Goal: Information Seeking & Learning: Learn about a topic

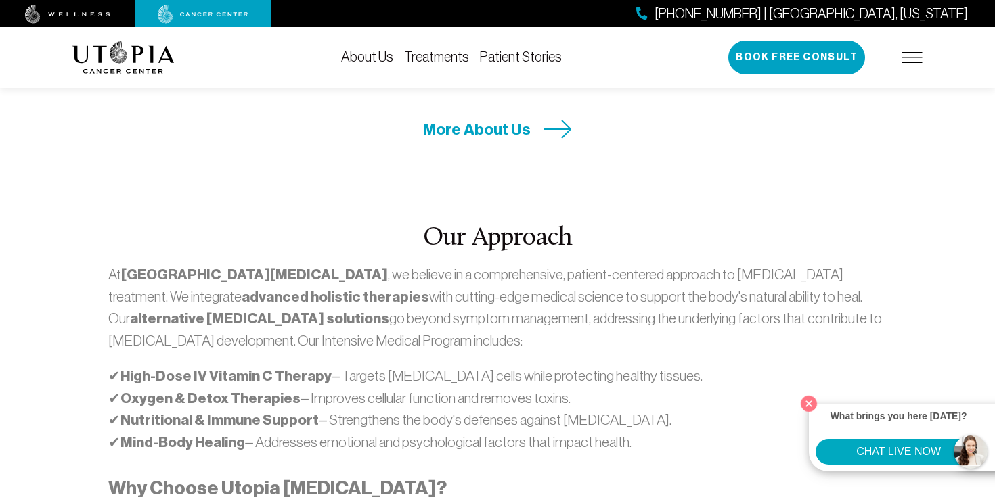
scroll to position [542, 0]
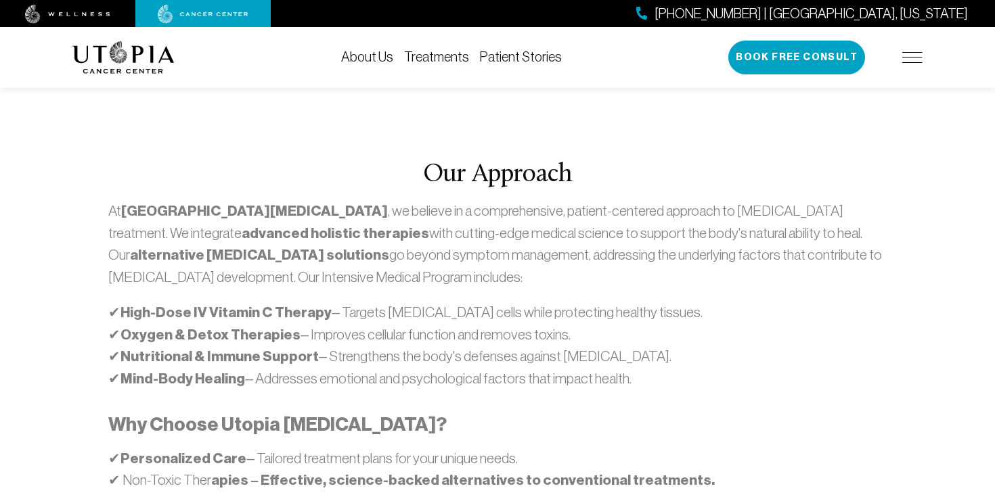
scroll to position [783, 0]
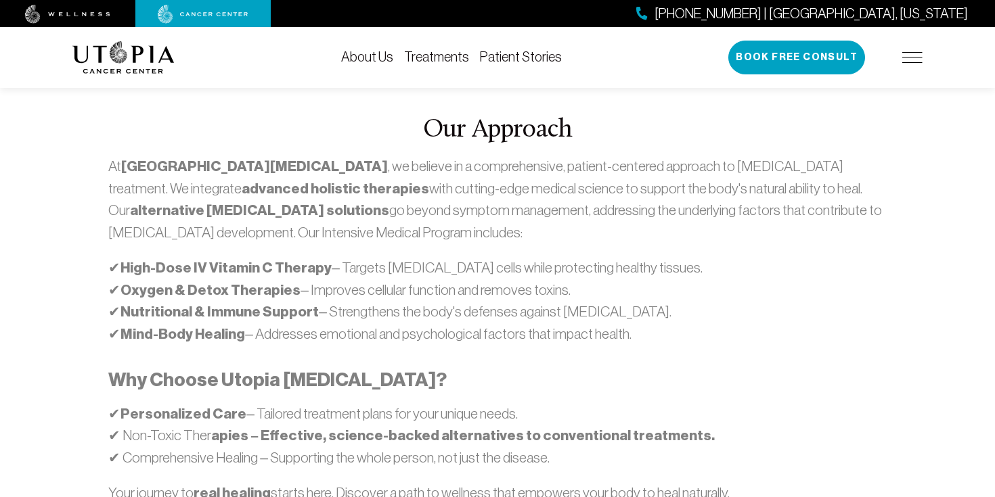
click at [359, 59] on link "About Us" at bounding box center [367, 56] width 52 height 15
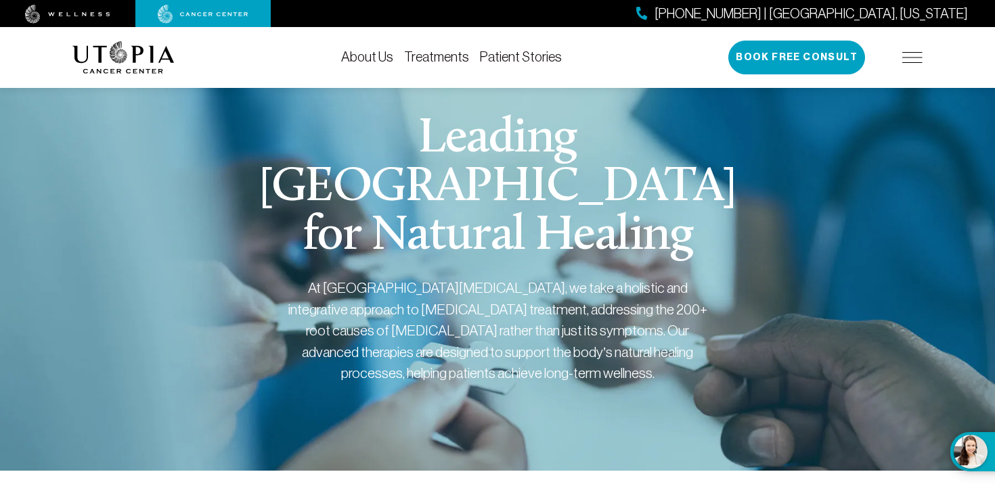
click at [418, 59] on link "Treatments" at bounding box center [436, 56] width 65 height 15
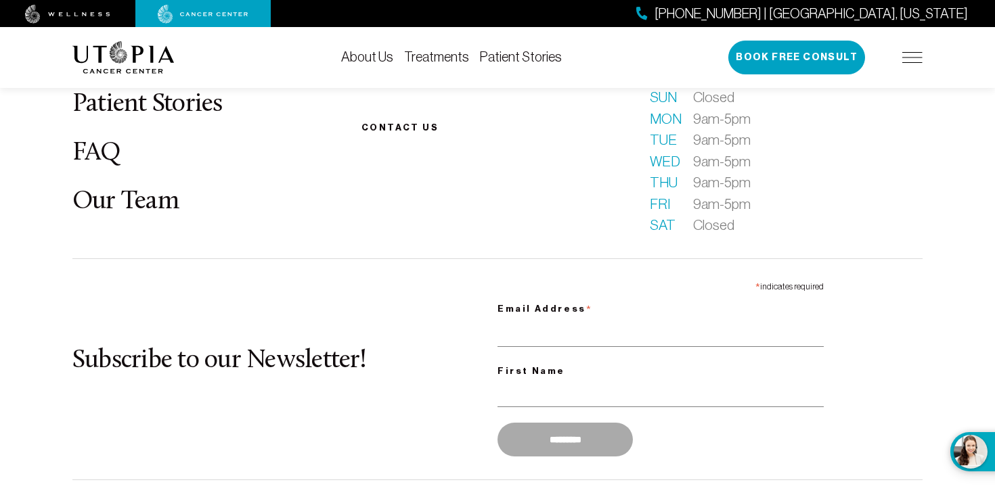
scroll to position [4108, 0]
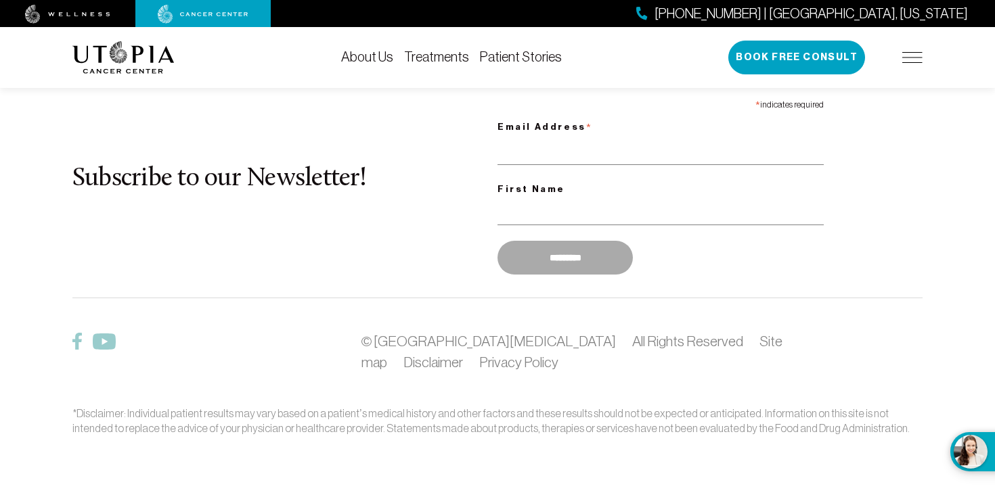
click at [512, 55] on link "Patient Stories" at bounding box center [521, 56] width 82 height 15
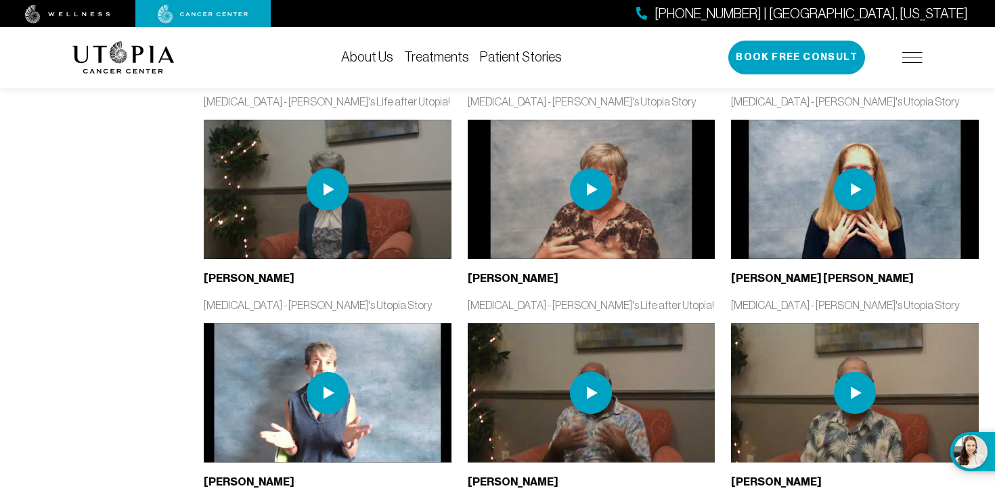
scroll to position [913, 0]
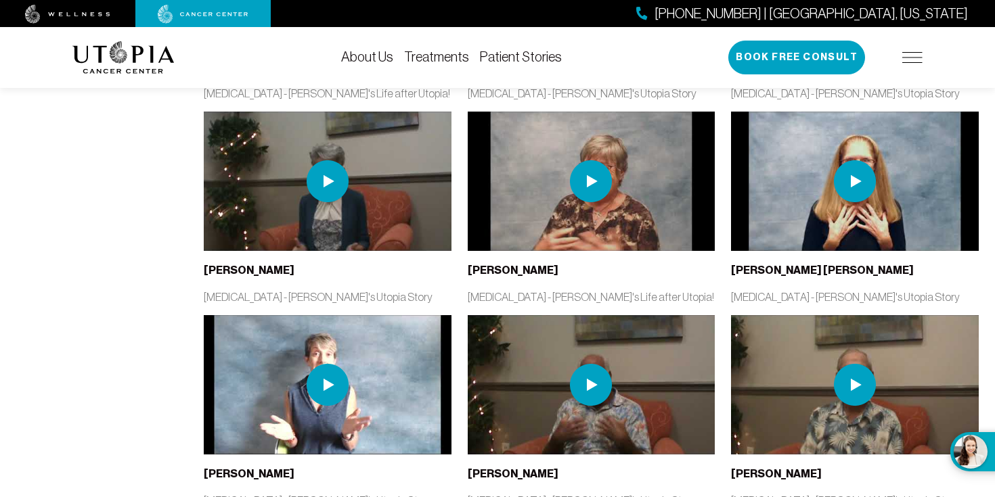
click at [123, 60] on img at bounding box center [123, 57] width 102 height 32
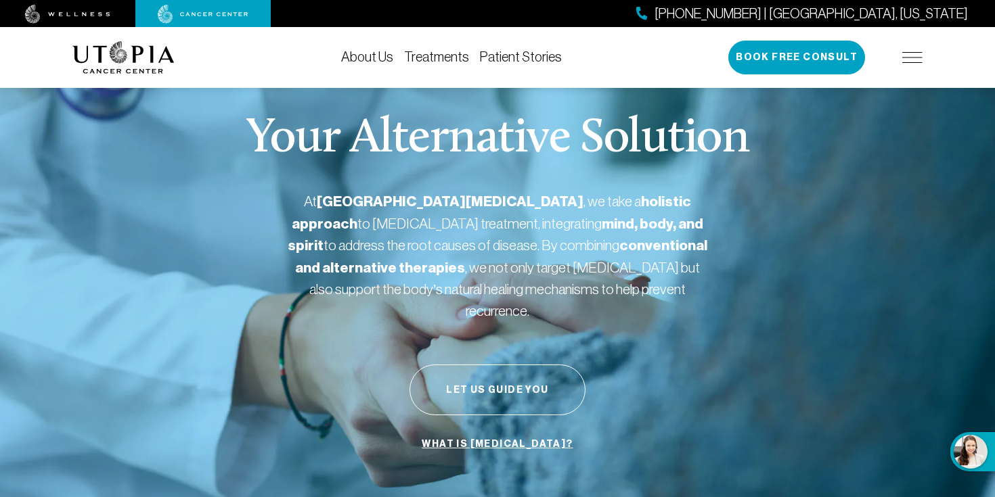
click at [495, 432] on link "What is [MEDICAL_DATA]?" at bounding box center [497, 445] width 158 height 26
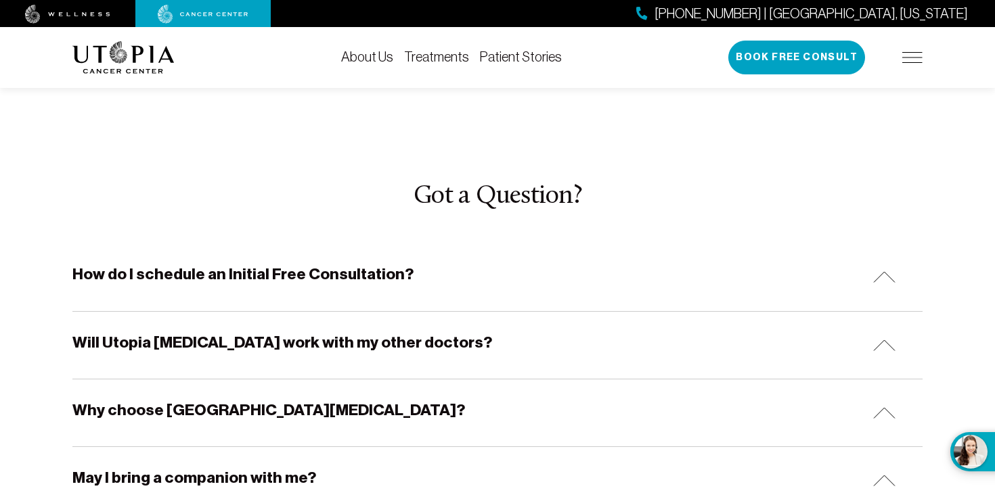
scroll to position [4065, 0]
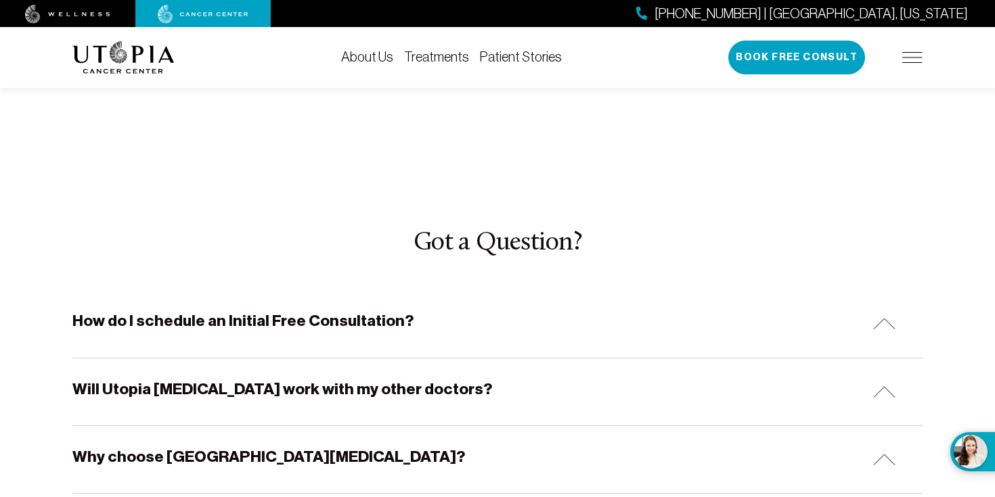
click at [292, 311] on h5 "How do I schedule an Initial Free Consultation?" at bounding box center [242, 321] width 341 height 21
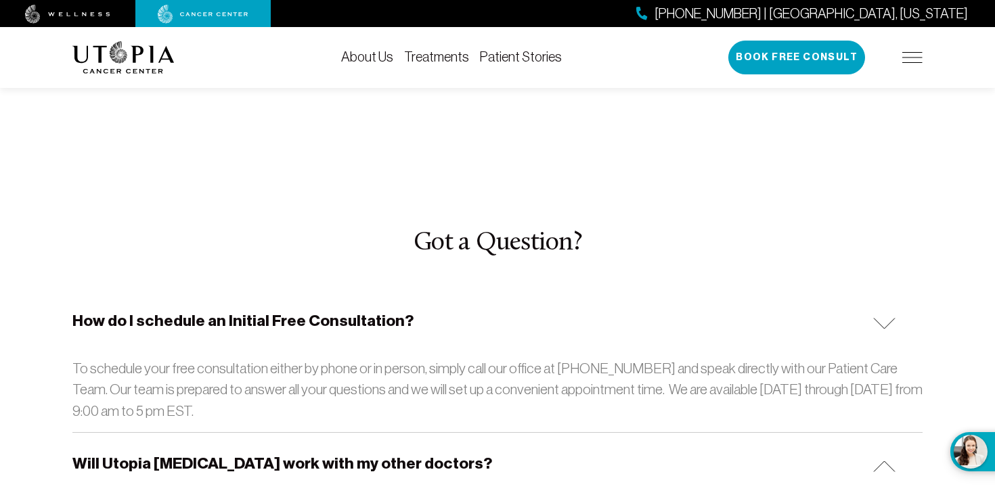
click at [292, 311] on h5 "How do I schedule an Initial Free Consultation?" at bounding box center [242, 321] width 341 height 21
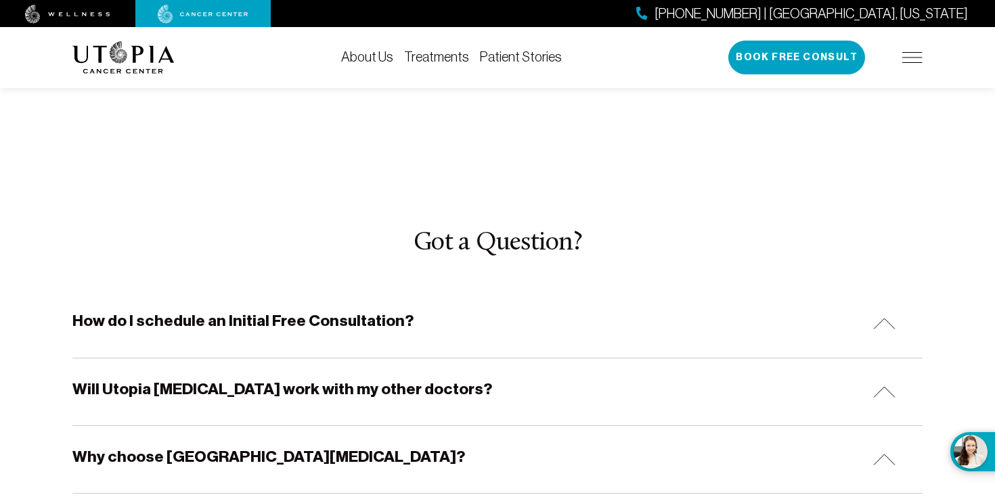
click at [289, 379] on h5 "Will Utopia [MEDICAL_DATA] work with my other doctors?" at bounding box center [282, 389] width 420 height 21
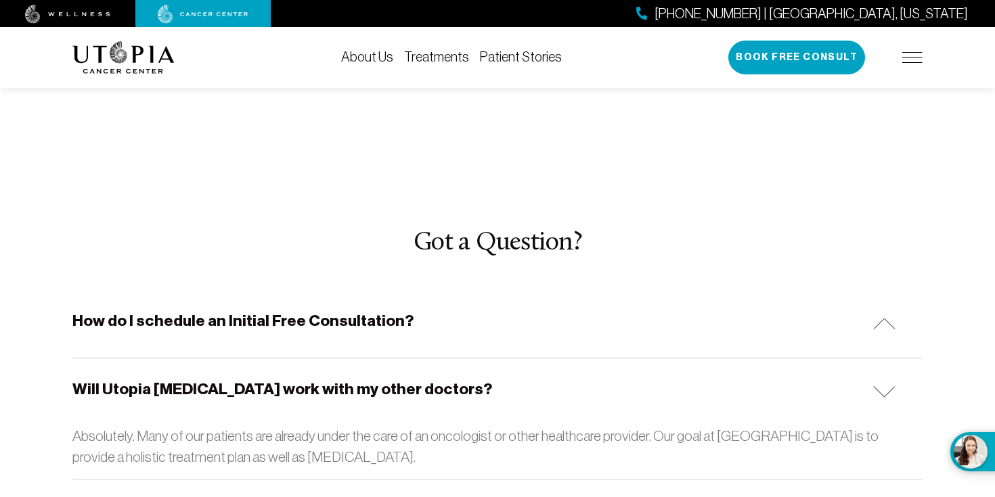
click at [290, 379] on h5 "Will Utopia [MEDICAL_DATA] work with my other doctors?" at bounding box center [282, 389] width 420 height 21
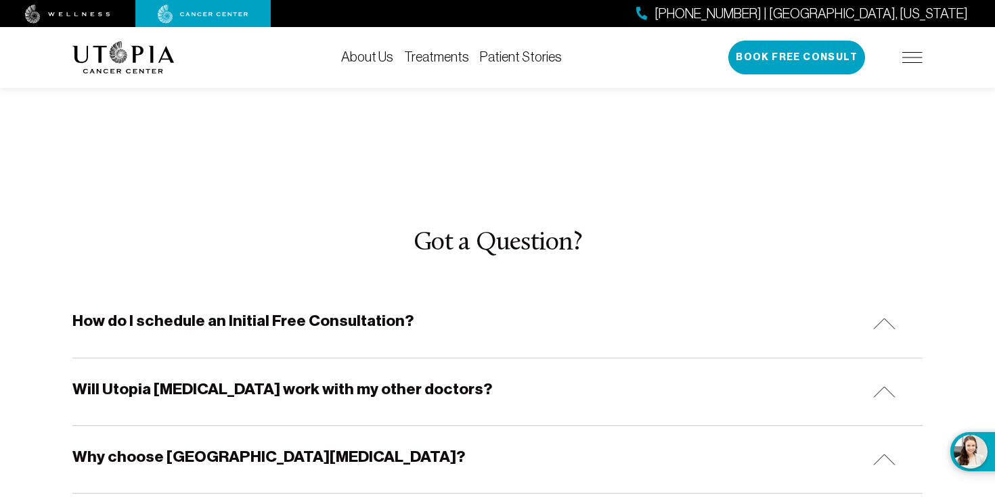
click at [309, 426] on div "Why choose [GEOGRAPHIC_DATA][MEDICAL_DATA]?" at bounding box center [497, 459] width 850 height 67
click at [337, 379] on h5 "Will Utopia [MEDICAL_DATA] work with my other doctors?" at bounding box center [282, 389] width 420 height 21
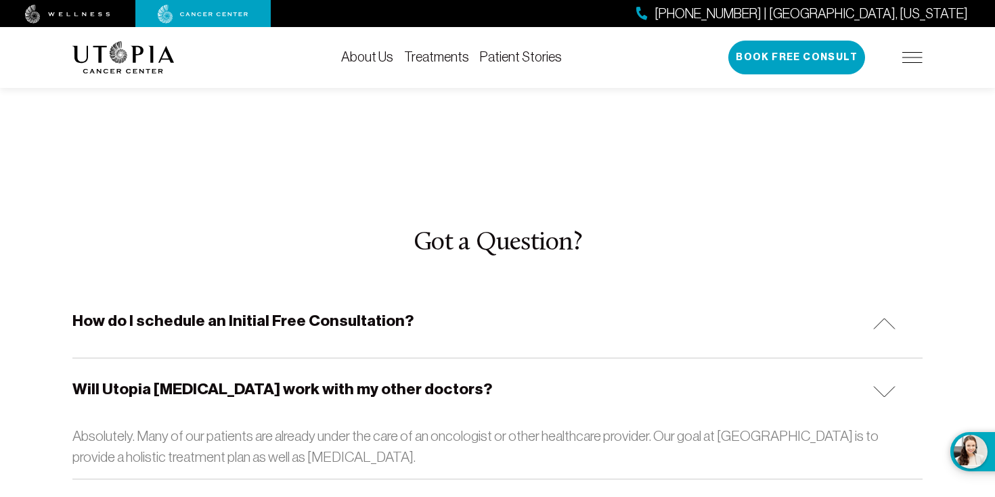
click at [337, 379] on h5 "Will Utopia [MEDICAL_DATA] work with my other doctors?" at bounding box center [282, 389] width 420 height 21
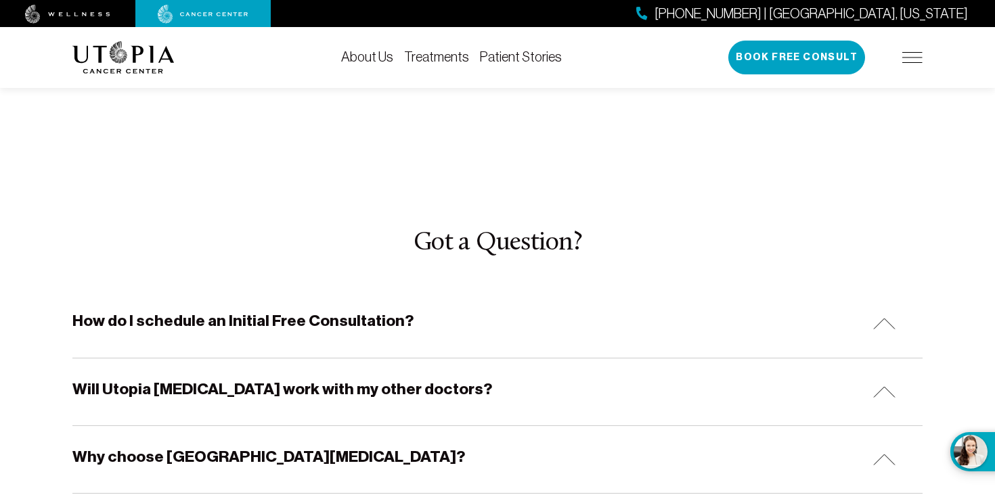
click at [328, 426] on div "Why choose [GEOGRAPHIC_DATA][MEDICAL_DATA]?" at bounding box center [497, 459] width 850 height 67
click at [331, 359] on div "Will Utopia [MEDICAL_DATA] work with my other doctors?" at bounding box center [497, 392] width 850 height 67
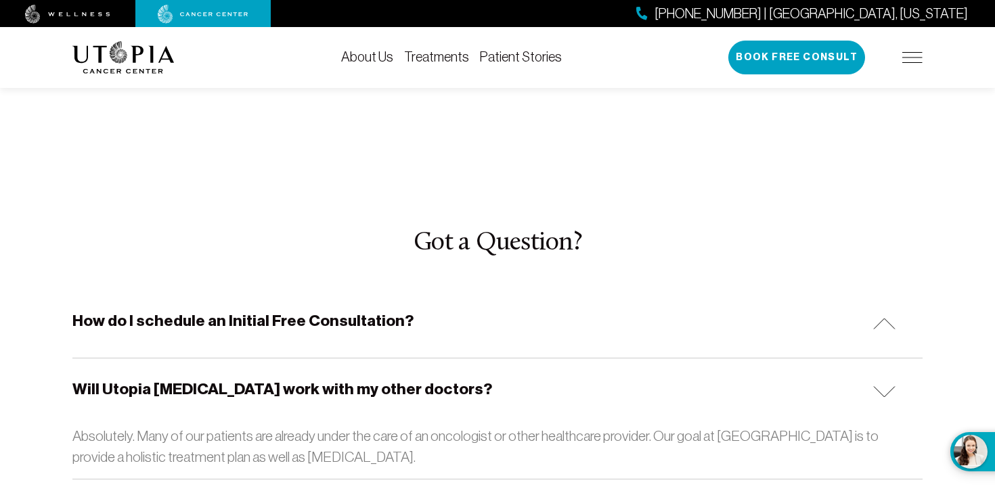
click at [331, 379] on h5 "Will Utopia [MEDICAL_DATA] work with my other doctors?" at bounding box center [282, 389] width 420 height 21
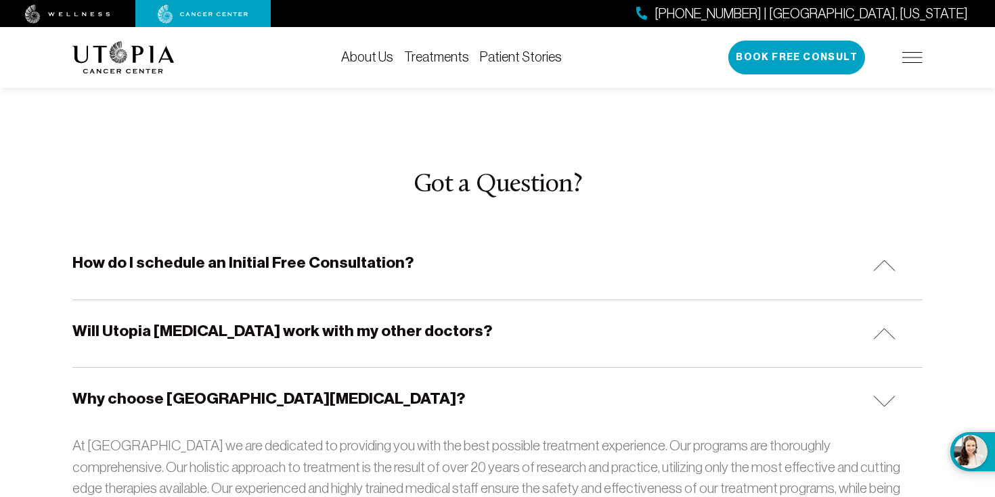
scroll to position [4125, 0]
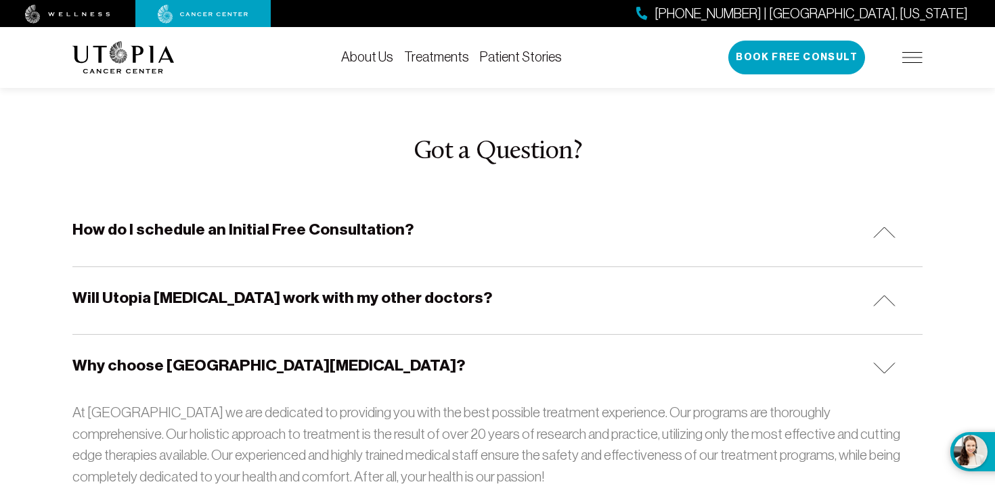
scroll to position [4154, 0]
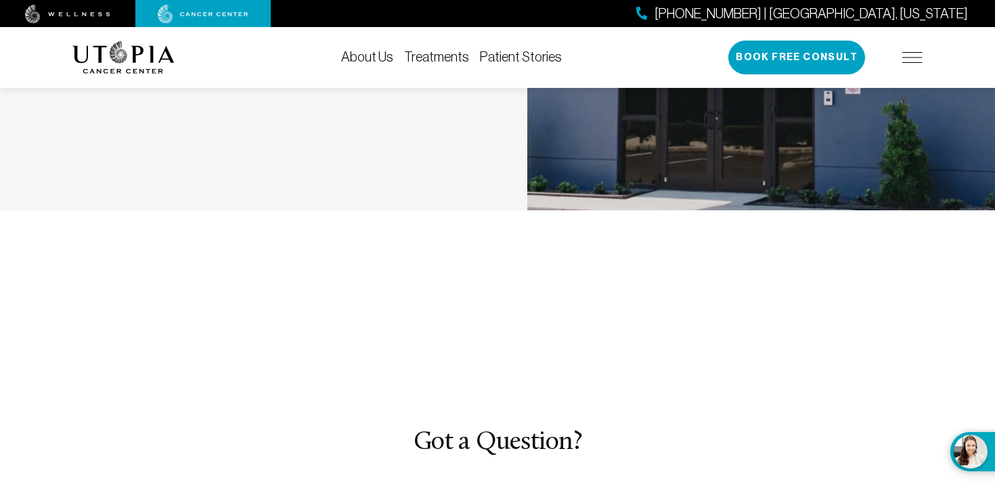
scroll to position [3856, 0]
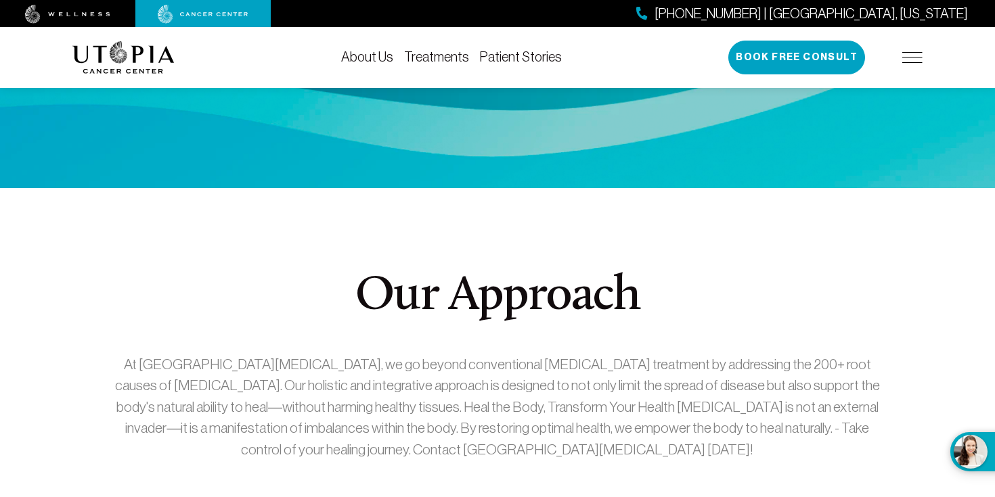
scroll to position [1908, 0]
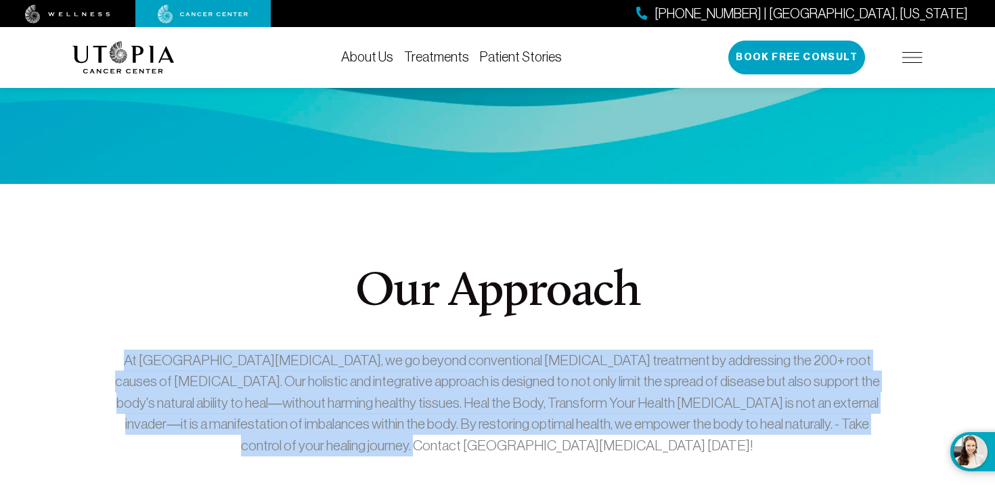
drag, startPoint x: 617, startPoint y: 382, endPoint x: 55, endPoint y: 275, distance: 571.7
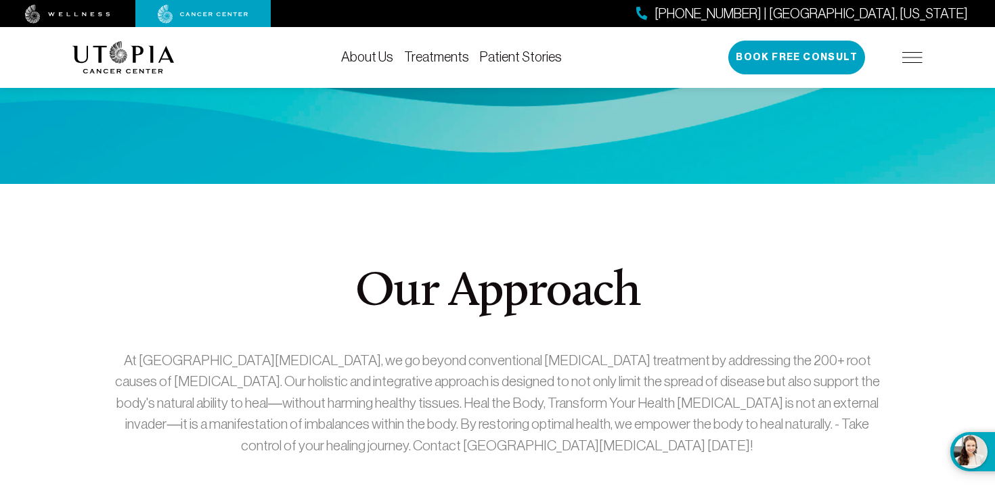
click at [349, 275] on div "Our Approach At [GEOGRAPHIC_DATA][MEDICAL_DATA], we go beyond conventional [MED…" at bounding box center [497, 379] width 794 height 221
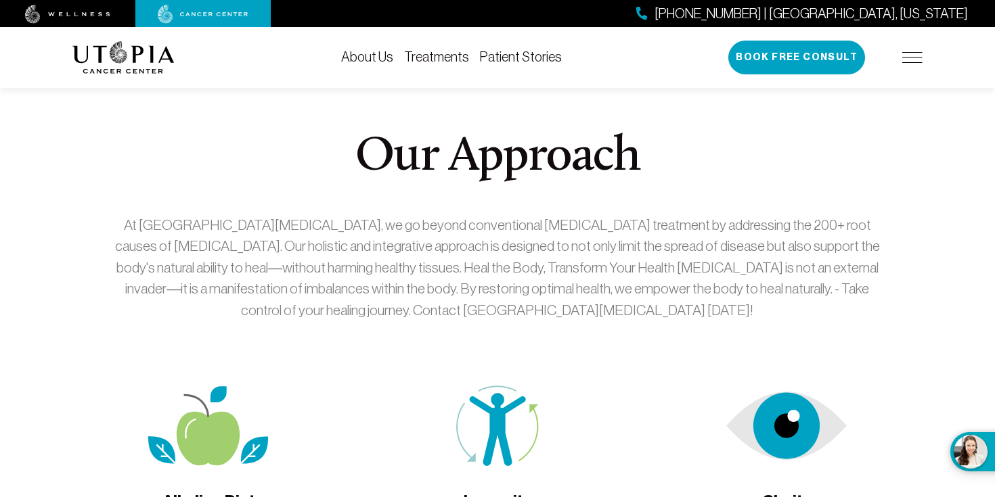
click at [535, 215] on p "At [GEOGRAPHIC_DATA][MEDICAL_DATA], we go beyond conventional [MEDICAL_DATA] tr…" at bounding box center [497, 268] width 778 height 107
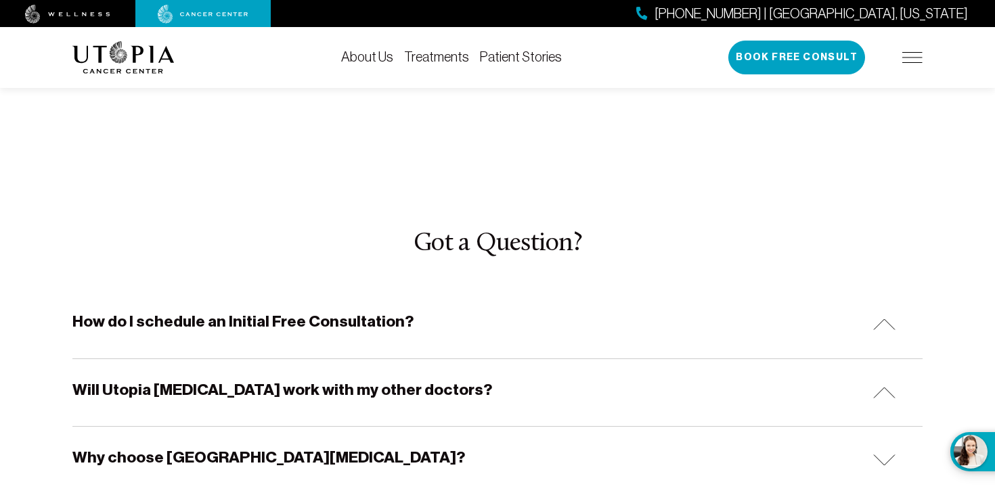
scroll to position [4061, 0]
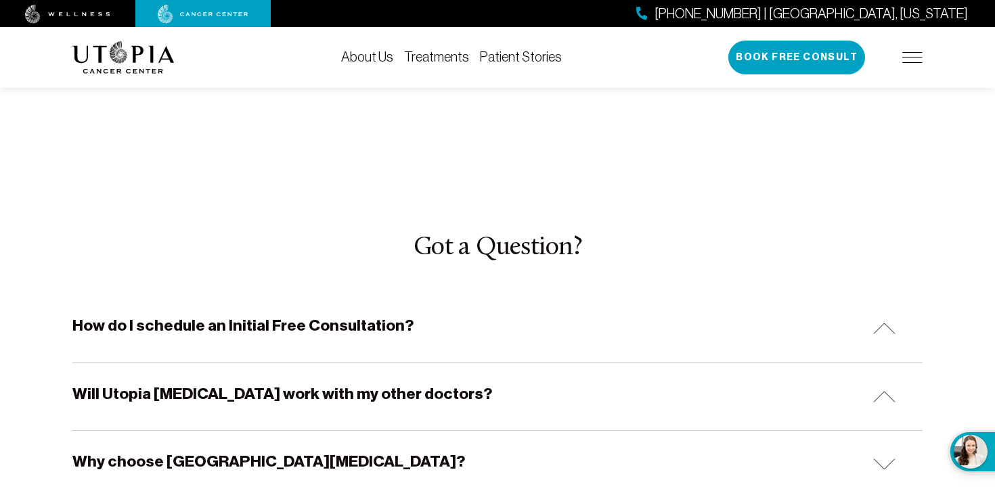
click at [535, 295] on div "How do I schedule an Initial Free Consultation? To schedule your free consultat…" at bounding box center [497, 329] width 850 height 68
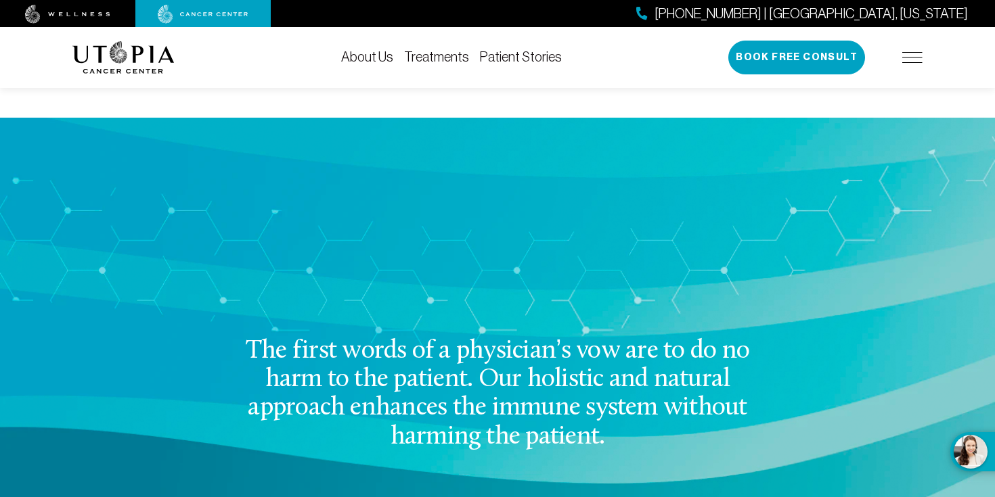
scroll to position [1416, 0]
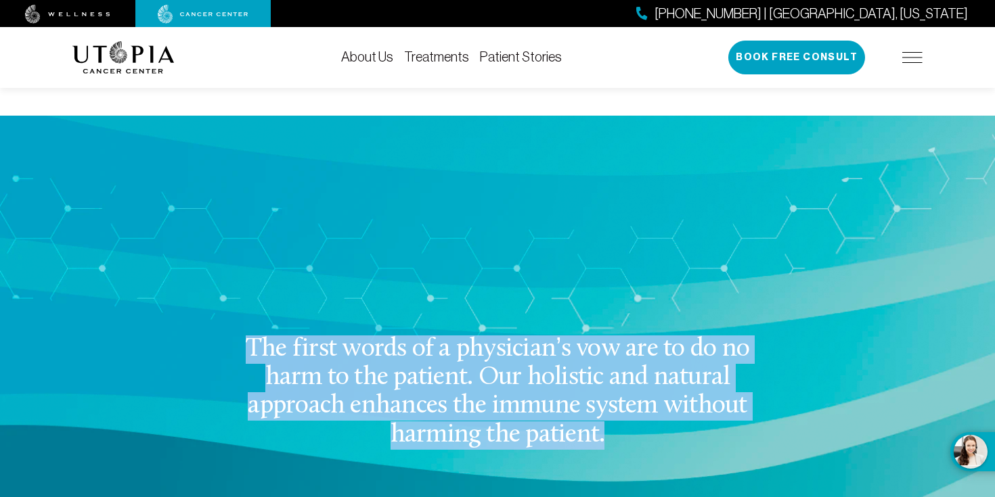
drag, startPoint x: 546, startPoint y: 367, endPoint x: 156, endPoint y: 235, distance: 412.4
click at [156, 251] on div "The first words of a physician’s vow are to do no harm to the patient. Our holi…" at bounding box center [497, 395] width 866 height 289
copy h4 "The first words of a physician’s vow are to do no harm to the patient. Our holi…"
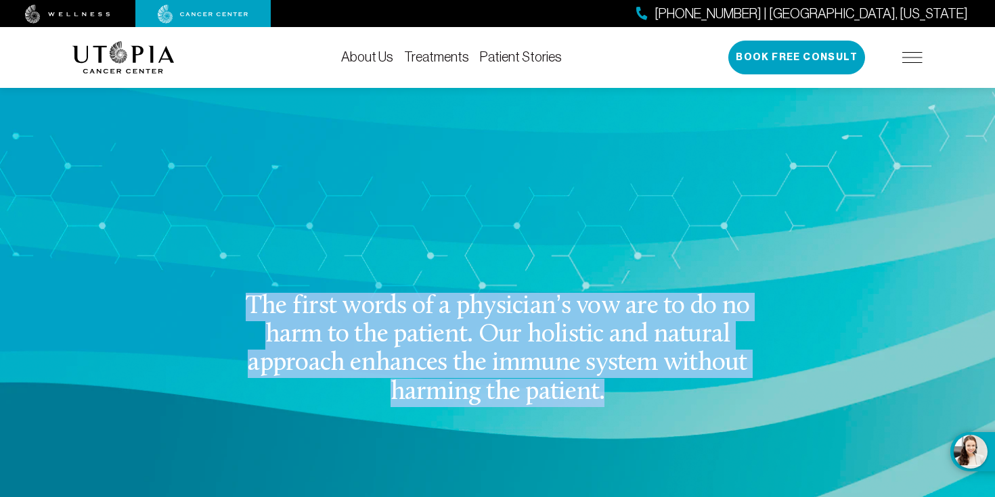
click at [655, 208] on div "The first words of a physician’s vow are to do no harm to the patient. Our holi…" at bounding box center [497, 352] width 866 height 289
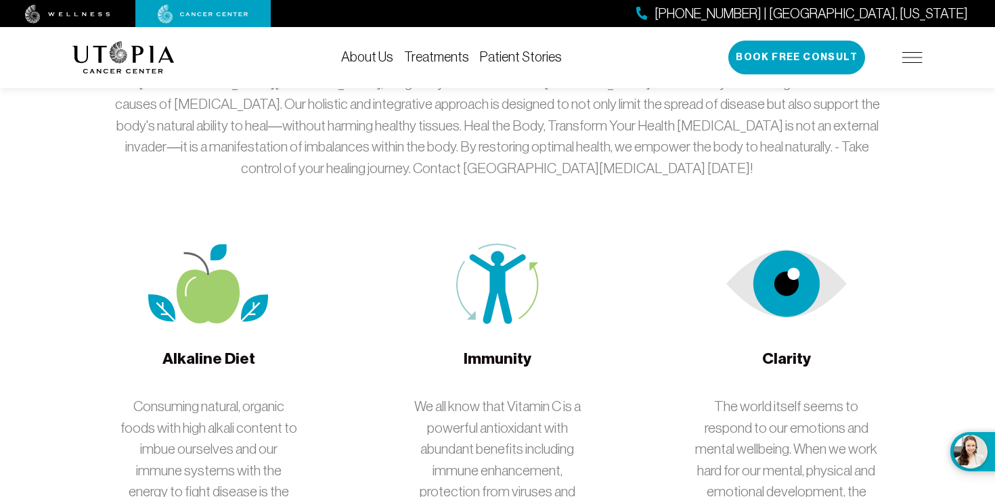
scroll to position [2228, 0]
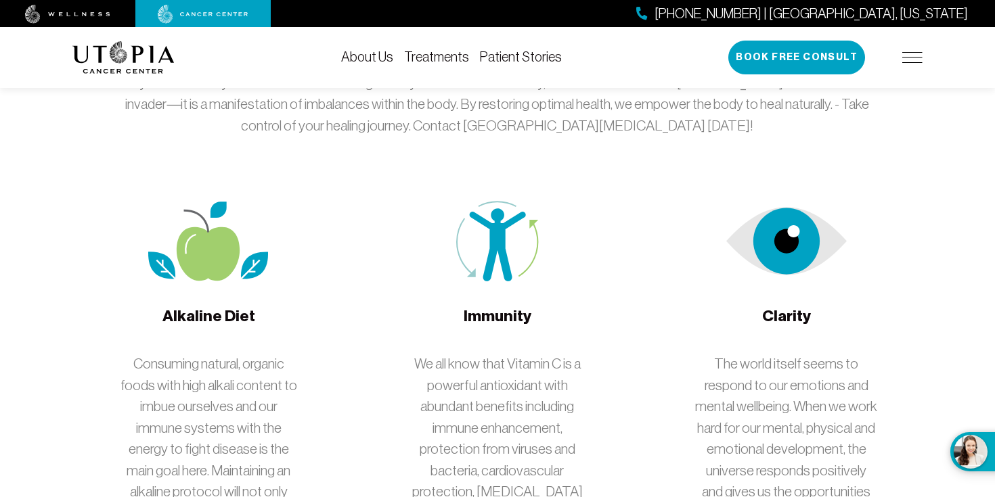
click at [492, 306] on span "Immunity" at bounding box center [498, 326] width 68 height 41
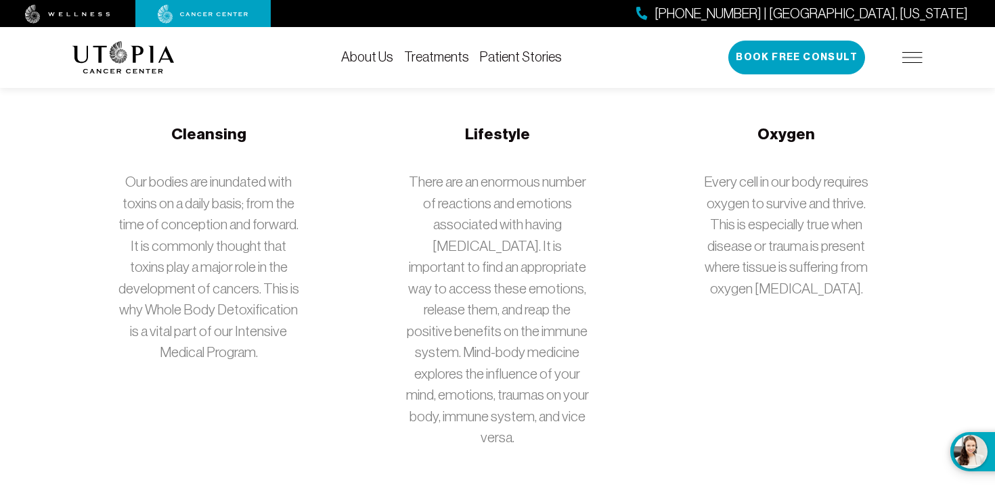
scroll to position [2855, 0]
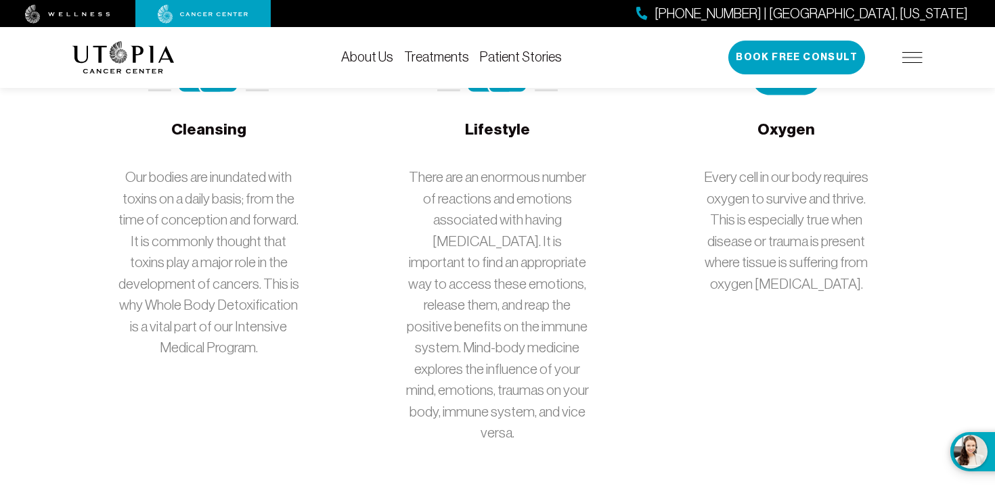
click at [914, 64] on div "[PHONE_NUMBER] | [GEOGRAPHIC_DATA], [US_STATE] Book Free Consult" at bounding box center [825, 58] width 194 height 34
click at [917, 58] on img at bounding box center [912, 57] width 20 height 11
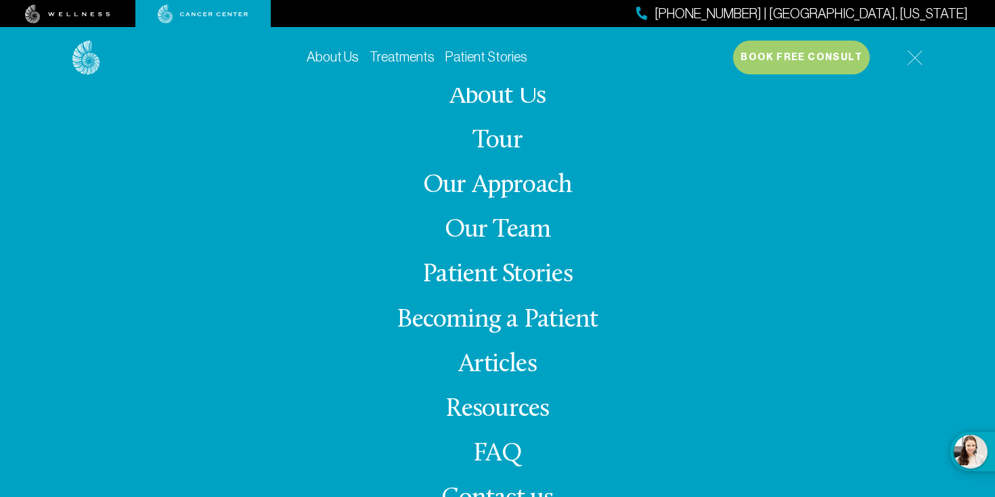
click at [501, 189] on link "Our Approach" at bounding box center [498, 186] width 150 height 26
click at [510, 179] on link "Our Approach" at bounding box center [498, 186] width 150 height 26
click at [908, 56] on img at bounding box center [915, 58] width 16 height 16
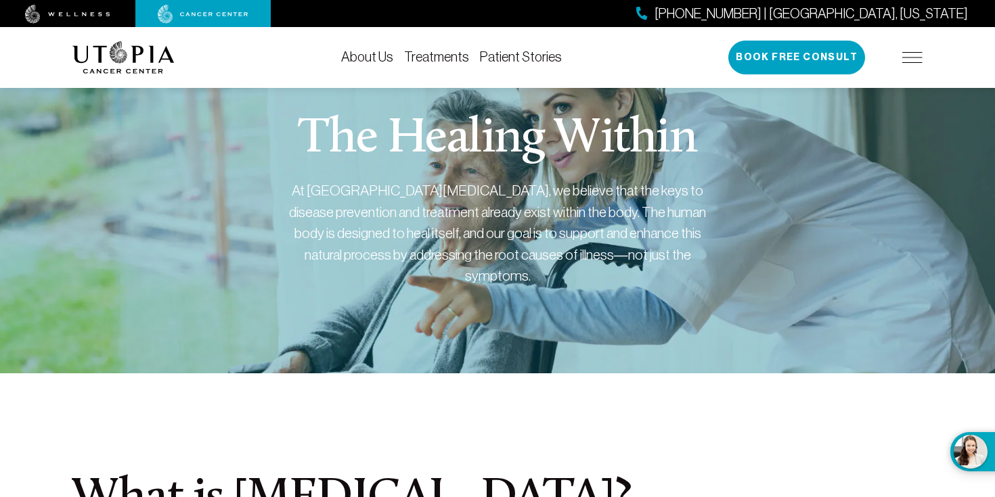
click at [520, 52] on link "Patient Stories" at bounding box center [521, 56] width 82 height 15
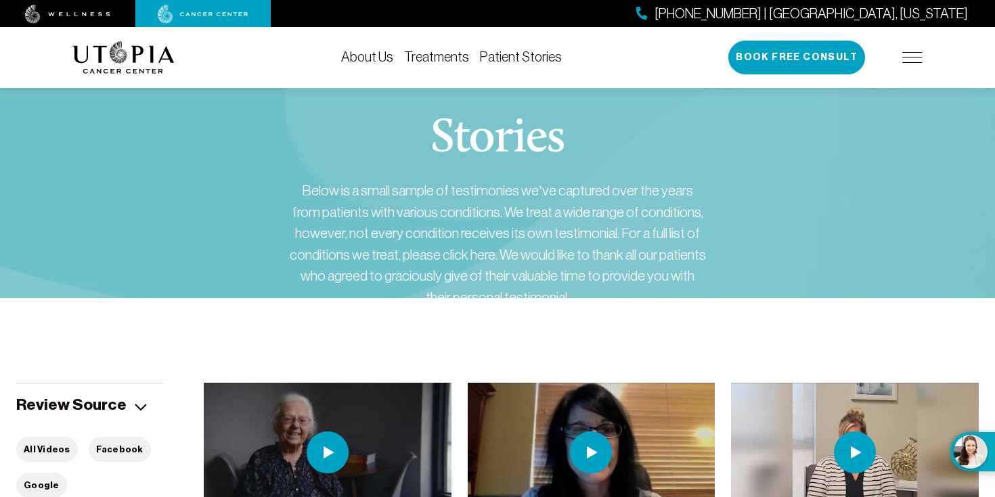
click at [365, 66] on div "About Us Treatments Patient Stories [PHONE_NUMBER] | [GEOGRAPHIC_DATA], [US_STA…" at bounding box center [497, 57] width 850 height 61
click at [378, 47] on div "About Us Treatments Patient Stories [PHONE_NUMBER] | [GEOGRAPHIC_DATA], [US_STA…" at bounding box center [497, 57] width 850 height 61
click at [377, 51] on link "About Us" at bounding box center [367, 56] width 52 height 15
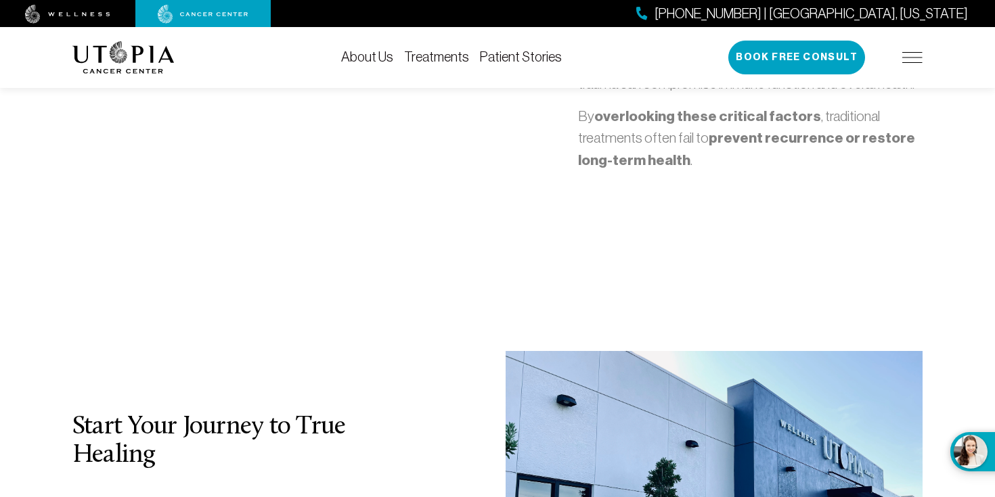
scroll to position [3635, 0]
